Goal: Information Seeking & Learning: Learn about a topic

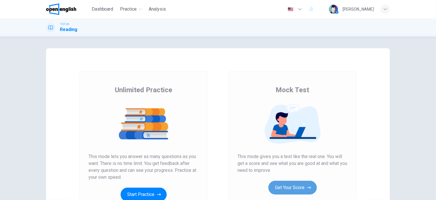
click at [296, 186] on button "Get Your Score" at bounding box center [293, 187] width 48 height 14
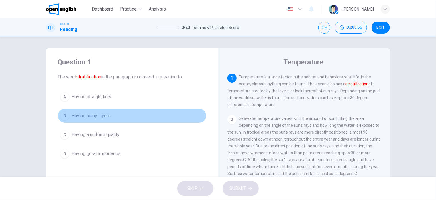
click at [86, 119] on button "B Having many layers" at bounding box center [132, 115] width 149 height 14
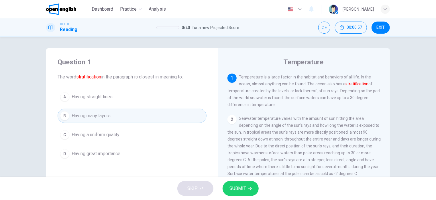
click at [243, 189] on span "SUBMIT" at bounding box center [238, 188] width 17 height 8
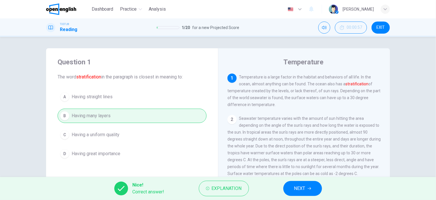
click at [306, 183] on button "NEXT" at bounding box center [302, 188] width 39 height 15
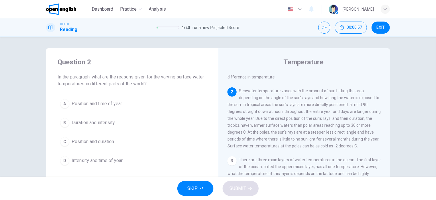
scroll to position [42, 0]
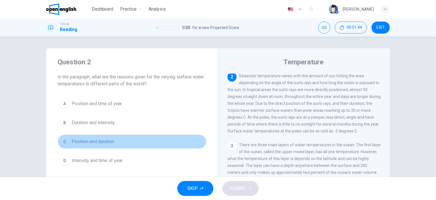
click at [103, 141] on span "Position and duration" at bounding box center [93, 141] width 42 height 7
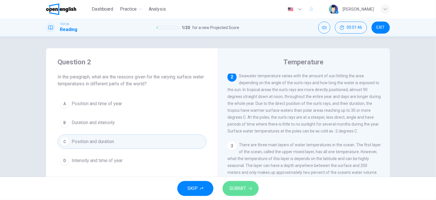
click at [230, 186] on span "SUBMIT" at bounding box center [238, 188] width 17 height 8
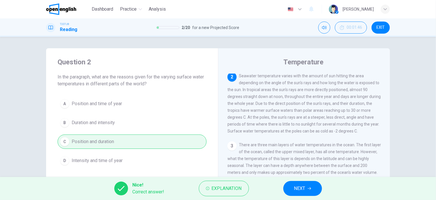
click at [304, 191] on span "NEXT" at bounding box center [299, 188] width 11 height 8
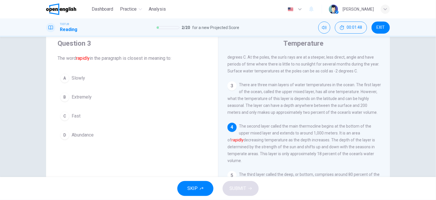
scroll to position [29, 0]
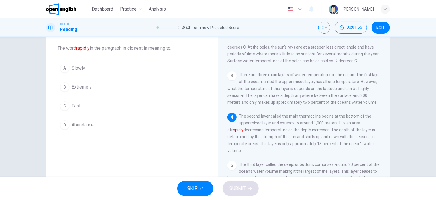
click at [85, 85] on span "Extremely" at bounding box center [82, 86] width 20 height 7
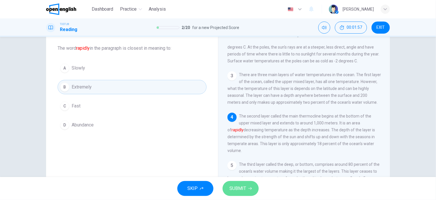
click at [238, 192] on span "SUBMIT" at bounding box center [238, 188] width 17 height 8
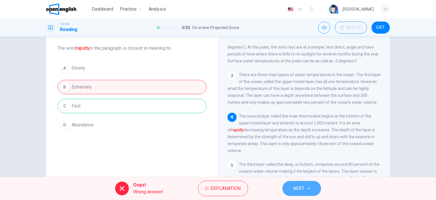
click at [302, 190] on span "NEXT" at bounding box center [299, 188] width 11 height 8
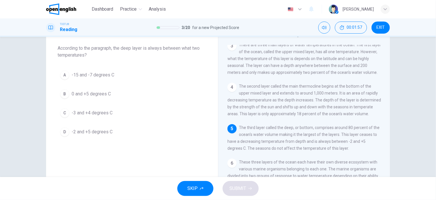
scroll to position [119, 0]
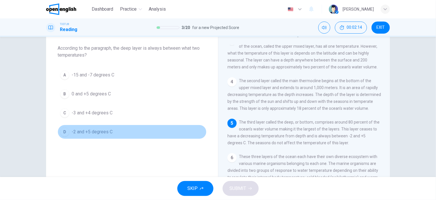
click at [103, 132] on span "-2 and +5 degrees C" at bounding box center [92, 131] width 41 height 7
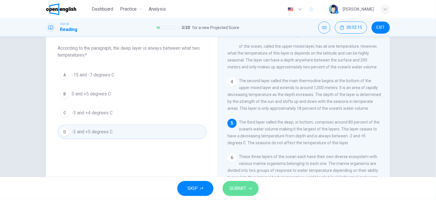
click at [249, 188] on icon "button" at bounding box center [250, 187] width 3 height 3
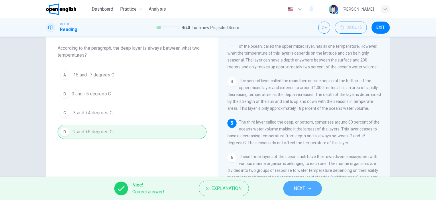
click at [307, 189] on button "NEXT" at bounding box center [302, 188] width 39 height 15
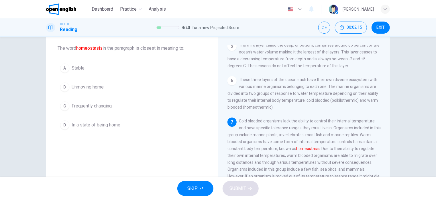
scroll to position [217, 0]
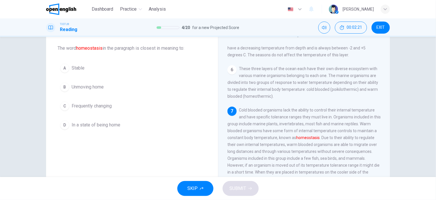
click at [76, 66] on span "Stable" at bounding box center [78, 67] width 13 height 7
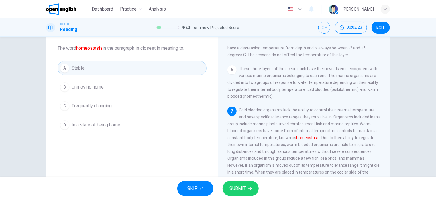
click at [235, 187] on span "SUBMIT" at bounding box center [238, 188] width 17 height 8
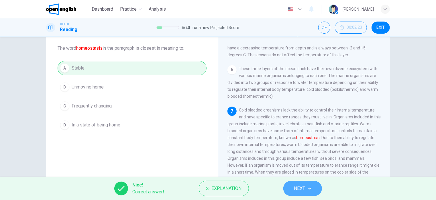
click at [293, 190] on button "NEXT" at bounding box center [302, 188] width 39 height 15
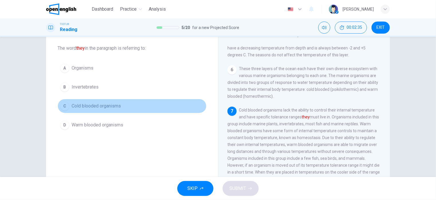
click at [104, 109] on button "C Cold blooded organisms" at bounding box center [132, 106] width 149 height 14
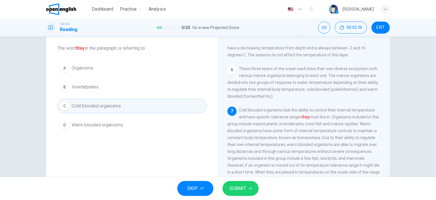
click at [238, 185] on span "SUBMIT" at bounding box center [238, 188] width 17 height 8
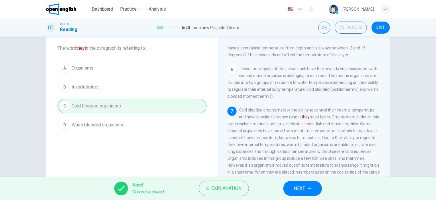
click at [292, 185] on button "NEXT" at bounding box center [302, 188] width 39 height 15
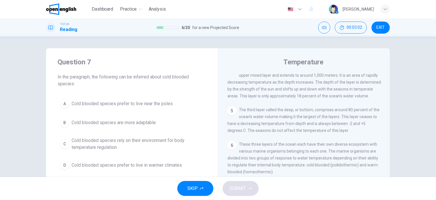
scroll to position [29, 0]
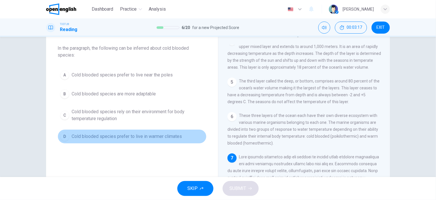
click at [142, 135] on span "Cold blooded species prefer to live in warmer climates" at bounding box center [127, 136] width 110 height 7
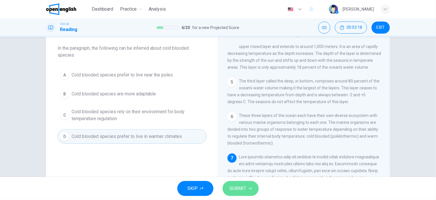
click at [242, 187] on span "SUBMIT" at bounding box center [238, 188] width 17 height 8
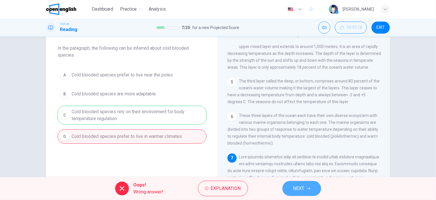
click at [288, 188] on button "NEXT" at bounding box center [302, 188] width 39 height 15
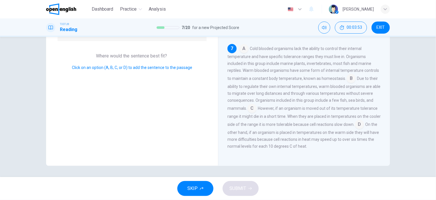
scroll to position [82, 0]
click at [350, 77] on input at bounding box center [351, 78] width 9 height 9
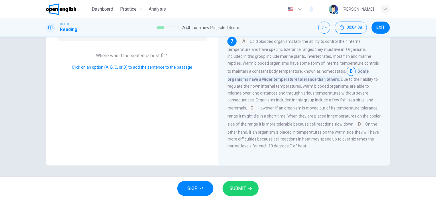
click at [255, 113] on input at bounding box center [252, 108] width 9 height 9
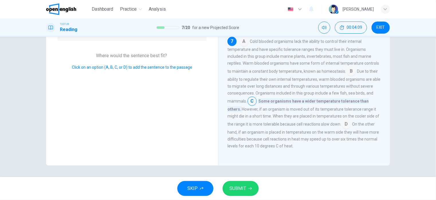
click at [241, 188] on span "SUBMIT" at bounding box center [238, 188] width 17 height 8
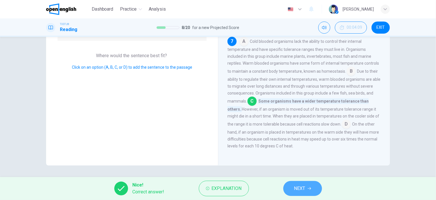
click at [309, 185] on button "NEXT" at bounding box center [302, 188] width 39 height 15
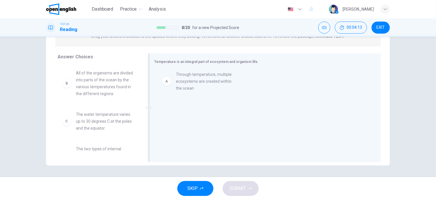
drag, startPoint x: 102, startPoint y: 79, endPoint x: 205, endPoint y: 82, distance: 103.2
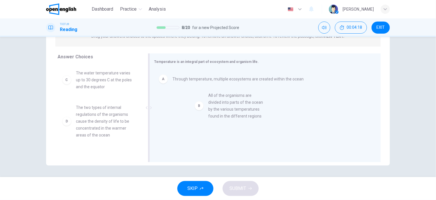
drag, startPoint x: 97, startPoint y: 87, endPoint x: 235, endPoint y: 109, distance: 140.6
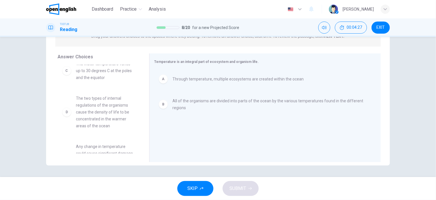
scroll to position [0, 0]
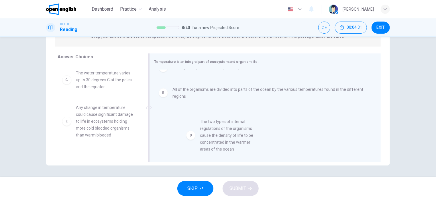
drag, startPoint x: 96, startPoint y: 114, endPoint x: 225, endPoint y: 127, distance: 129.7
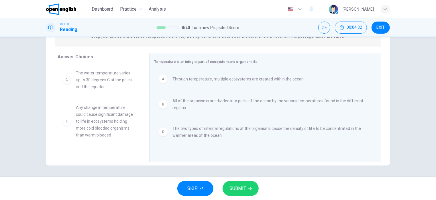
click at [241, 189] on span "SUBMIT" at bounding box center [238, 188] width 17 height 8
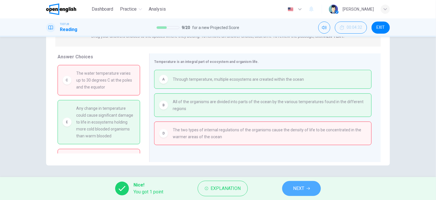
click at [307, 185] on button "NEXT" at bounding box center [301, 188] width 39 height 15
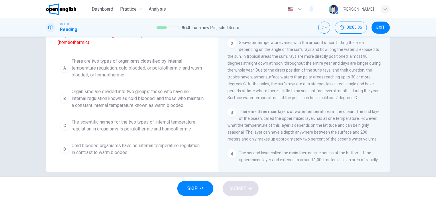
scroll to position [84, 0]
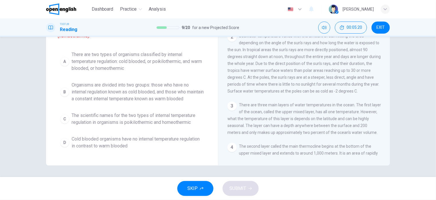
click at [140, 94] on span "Organisms are divided into two groups: those who have no internal regulation kn…" at bounding box center [138, 91] width 132 height 21
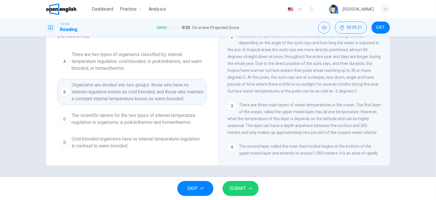
click at [243, 185] on span "SUBMIT" at bounding box center [238, 188] width 17 height 8
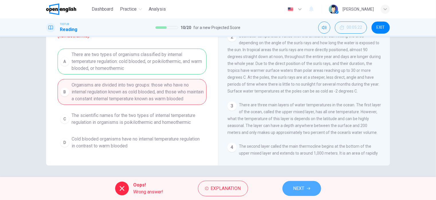
click at [300, 188] on span "NEXT" at bounding box center [299, 188] width 11 height 8
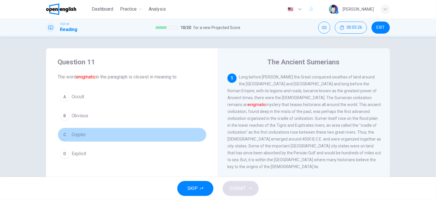
click at [85, 135] on button "C Cryptic" at bounding box center [132, 134] width 149 height 14
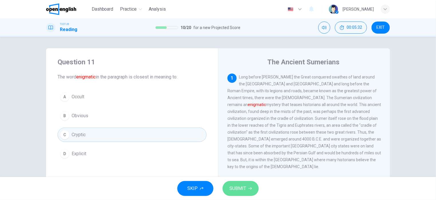
click at [241, 185] on span "SUBMIT" at bounding box center [238, 188] width 17 height 8
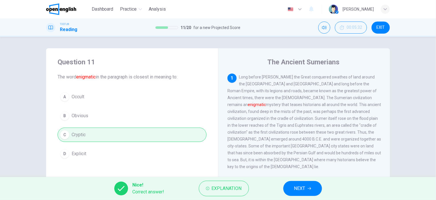
click at [297, 186] on span "NEXT" at bounding box center [299, 188] width 11 height 8
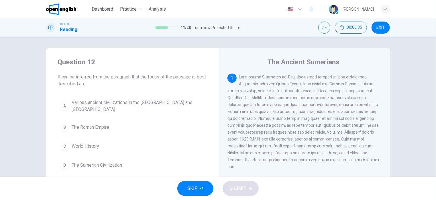
click at [128, 104] on span "Various ancient civilizations in the [GEOGRAPHIC_DATA] and [GEOGRAPHIC_DATA]" at bounding box center [138, 106] width 132 height 14
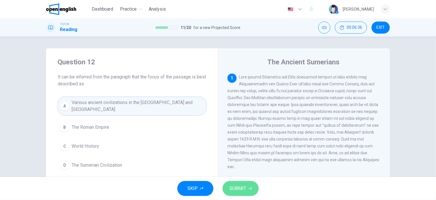
click at [236, 185] on span "SUBMIT" at bounding box center [238, 188] width 17 height 8
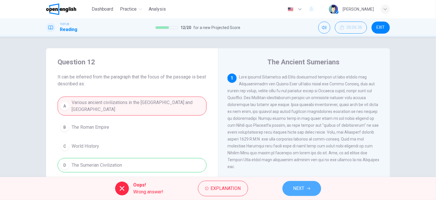
click at [289, 188] on button "NEXT" at bounding box center [302, 188] width 39 height 15
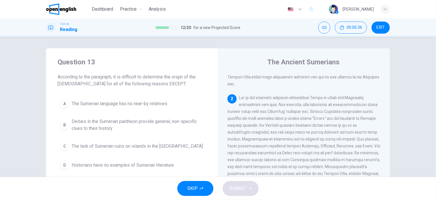
scroll to position [98, 0]
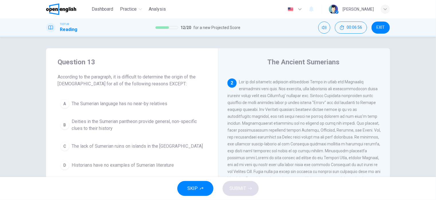
click at [124, 164] on span "Historians have no examples of Sumerian literature" at bounding box center [123, 164] width 102 height 7
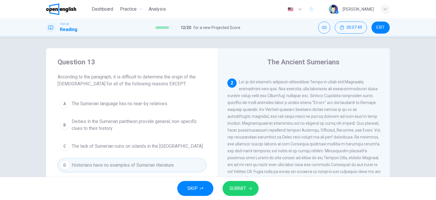
click at [245, 185] on span "SUBMIT" at bounding box center [238, 188] width 17 height 8
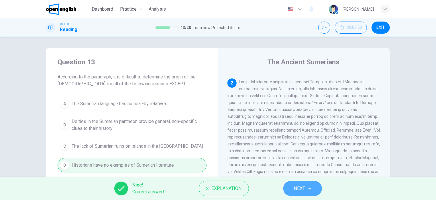
click at [297, 185] on span "NEXT" at bounding box center [299, 188] width 11 height 8
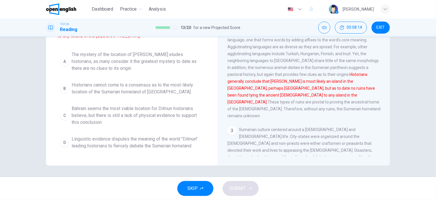
scroll to position [0, 0]
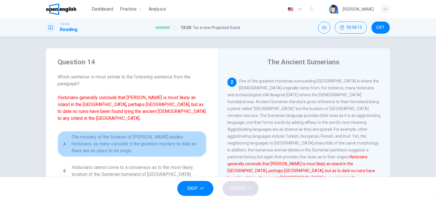
click at [99, 133] on span "The mystery of the location of [PERSON_NAME] eludes historians, as many conside…" at bounding box center [138, 143] width 132 height 21
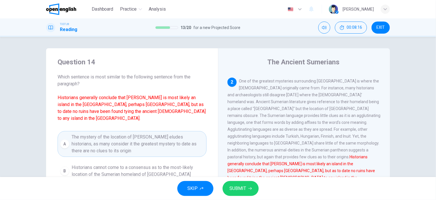
click at [241, 189] on span "SUBMIT" at bounding box center [238, 188] width 17 height 8
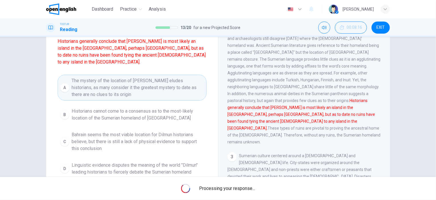
scroll to position [57, 0]
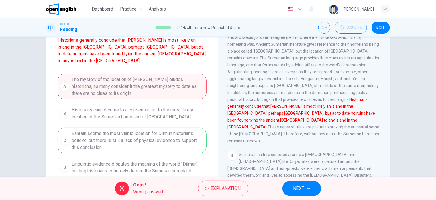
click at [286, 187] on button "NEXT" at bounding box center [302, 188] width 39 height 15
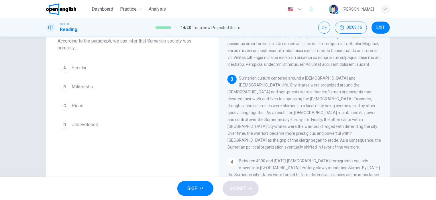
scroll to position [0, 0]
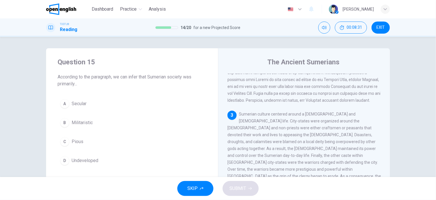
click at [77, 142] on span "Pious" at bounding box center [78, 141] width 12 height 7
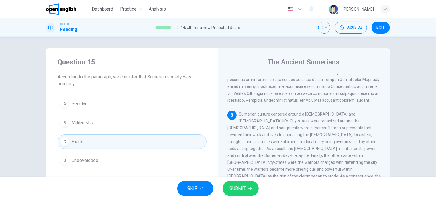
click at [228, 185] on button "SUBMIT" at bounding box center [241, 188] width 36 height 15
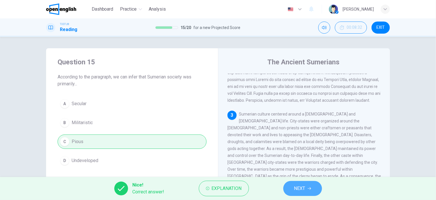
click at [287, 190] on button "NEXT" at bounding box center [302, 188] width 39 height 15
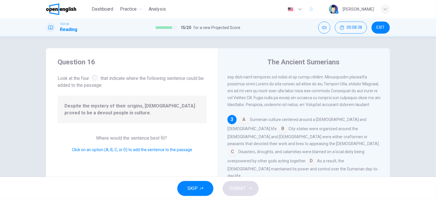
scroll to position [182, 0]
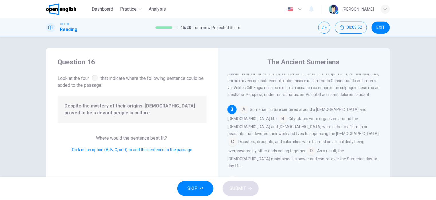
click at [307, 146] on input at bounding box center [311, 150] width 9 height 9
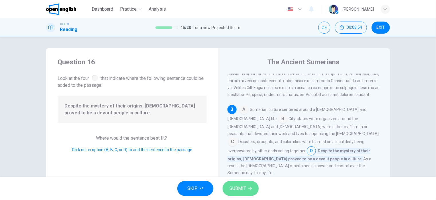
click at [232, 191] on span "SUBMIT" at bounding box center [238, 188] width 17 height 8
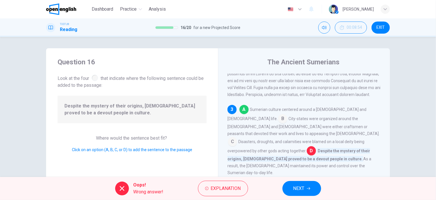
click at [293, 187] on button "NEXT" at bounding box center [302, 188] width 39 height 15
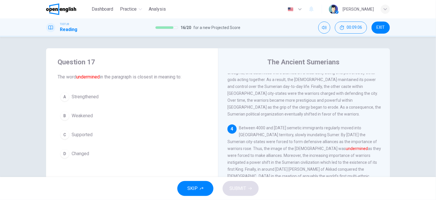
scroll to position [258, 0]
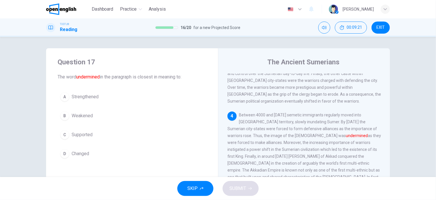
click at [88, 136] on span "Supported" at bounding box center [82, 134] width 21 height 7
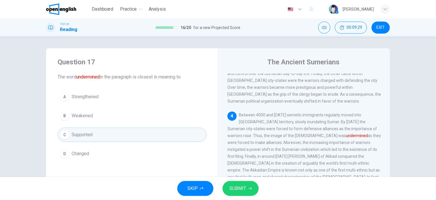
click at [91, 96] on span "Strengthened" at bounding box center [85, 96] width 27 height 7
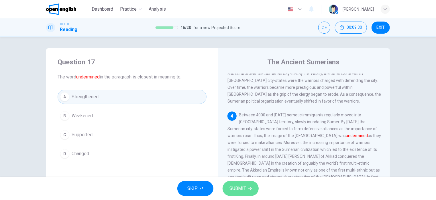
click at [249, 187] on icon "button" at bounding box center [250, 187] width 3 height 3
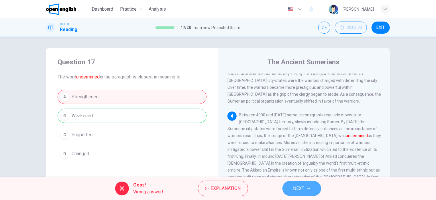
click at [298, 190] on span "NEXT" at bounding box center [299, 188] width 11 height 8
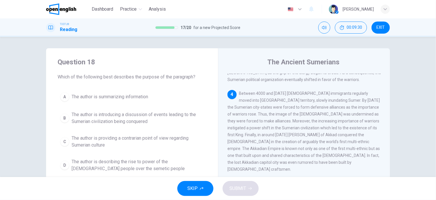
scroll to position [282, 0]
click at [159, 115] on span "The author is introducing a discussion of events leading to the Sumerian civili…" at bounding box center [138, 118] width 132 height 14
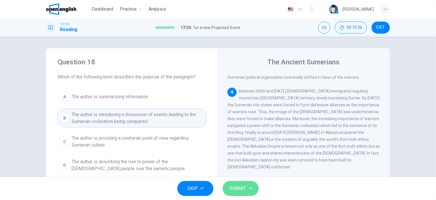
click at [231, 188] on span "SUBMIT" at bounding box center [238, 188] width 17 height 8
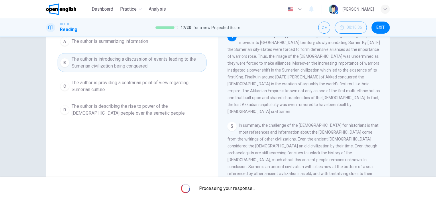
scroll to position [57, 0]
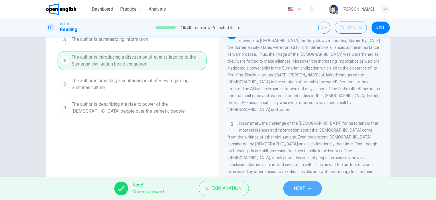
click at [301, 185] on span "NEXT" at bounding box center [299, 188] width 11 height 8
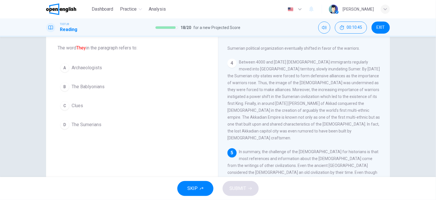
scroll to position [0, 0]
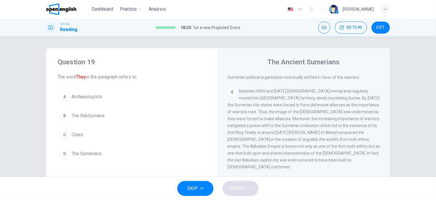
click at [88, 151] on span "The Sumerians" at bounding box center [87, 153] width 30 height 7
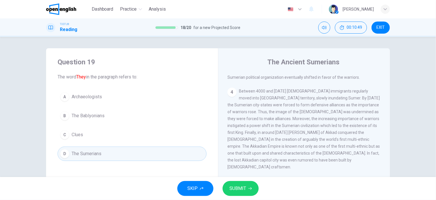
click at [245, 191] on span "SUBMIT" at bounding box center [238, 188] width 17 height 8
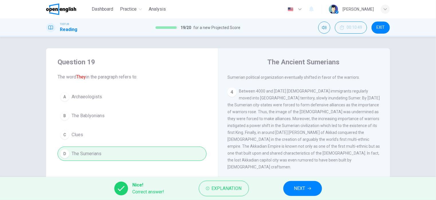
click at [300, 184] on span "NEXT" at bounding box center [299, 188] width 11 height 8
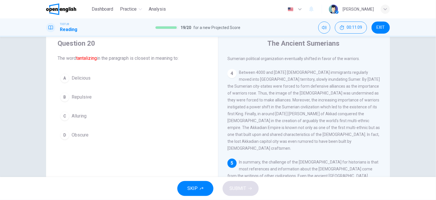
scroll to position [29, 0]
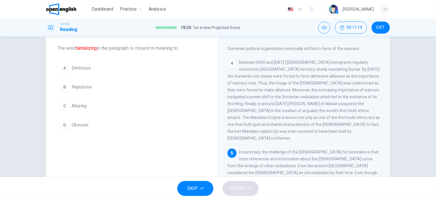
click at [79, 85] on span "Repulsive" at bounding box center [82, 86] width 20 height 7
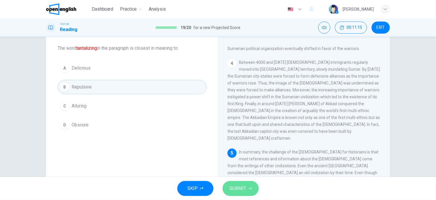
click at [231, 184] on span "SUBMIT" at bounding box center [238, 188] width 17 height 8
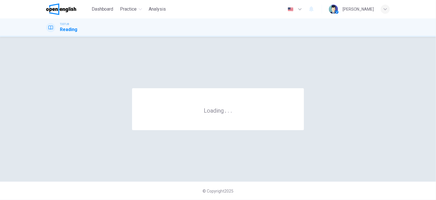
scroll to position [0, 0]
